Goal: Task Accomplishment & Management: Manage account settings

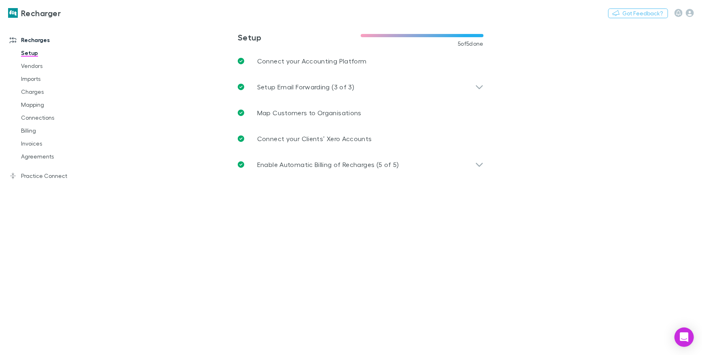
click at [47, 177] on link "Practice Connect" at bounding box center [52, 175] width 100 height 13
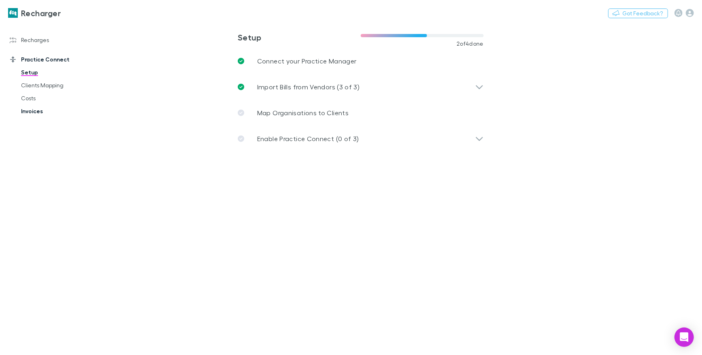
click at [40, 111] on link "Invoices" at bounding box center [57, 111] width 89 height 13
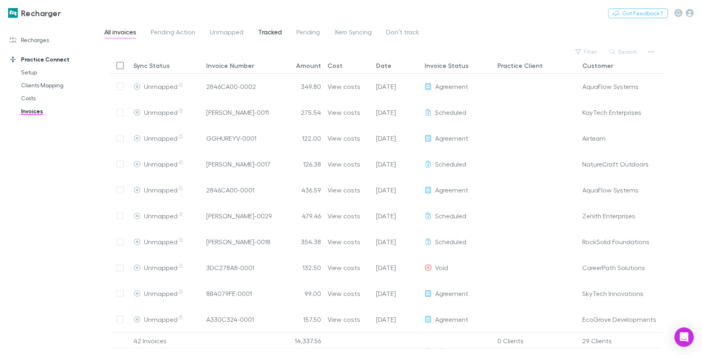
click at [267, 32] on span "Tracked" at bounding box center [270, 33] width 24 height 11
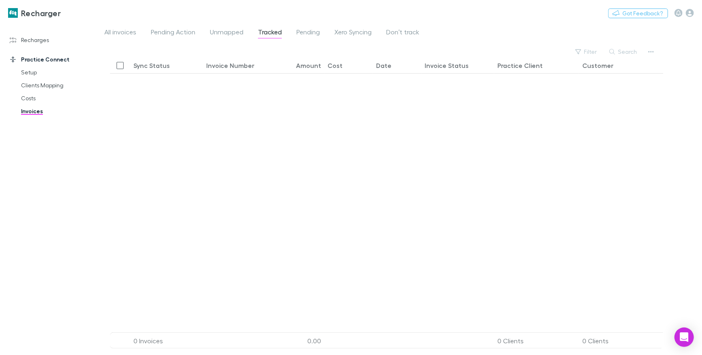
click at [433, 127] on div at bounding box center [423, 228] width 627 height 207
click at [504, 28] on div "All invoices Pending Action Unmapped Tracked Pending Xero Syncing Don’t track" at bounding box center [403, 34] width 599 height 15
click at [309, 38] on span "Pending" at bounding box center [308, 33] width 23 height 11
click at [261, 36] on span "Tracked" at bounding box center [270, 33] width 24 height 11
click at [221, 38] on span "Unmapped" at bounding box center [227, 33] width 34 height 11
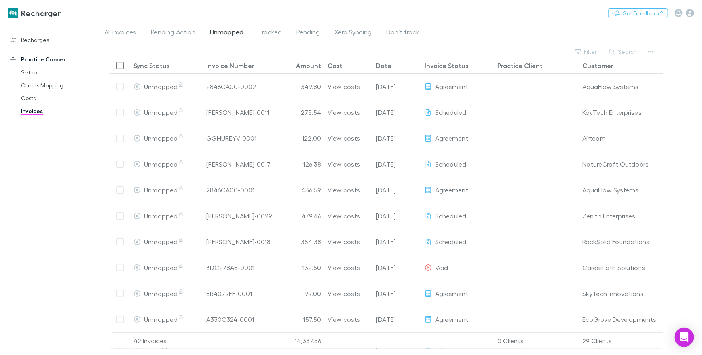
click at [487, 12] on div "Recharger Nothing Got Feedback?" at bounding box center [351, 13] width 702 height 26
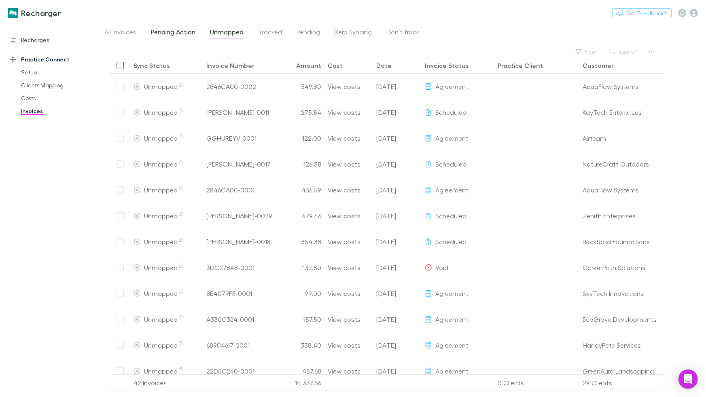
click at [181, 31] on span "Pending Action" at bounding box center [173, 33] width 44 height 11
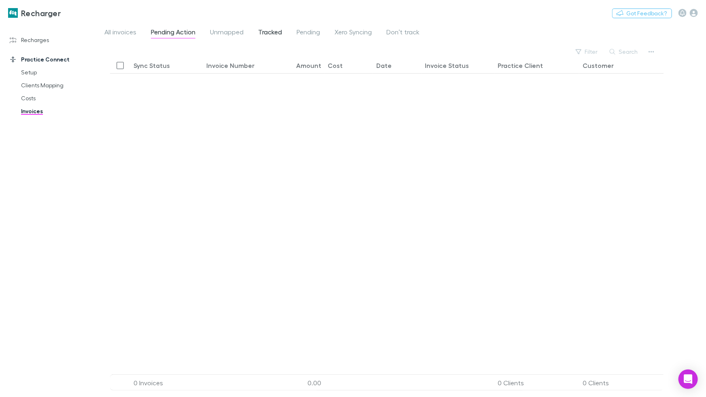
click at [271, 33] on span "Tracked" at bounding box center [270, 33] width 24 height 11
click at [122, 33] on span "All invoices" at bounding box center [120, 33] width 32 height 11
